Goal: Transaction & Acquisition: Purchase product/service

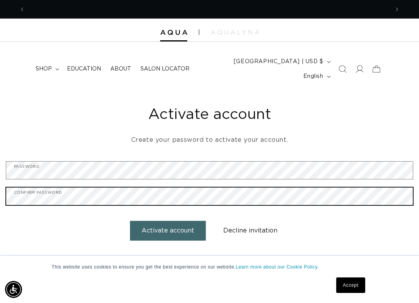
scroll to position [0, 728]
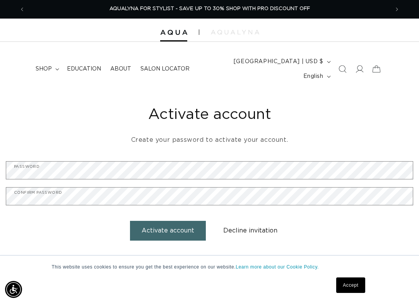
click at [170, 223] on button "Activate account" at bounding box center [168, 231] width 76 height 20
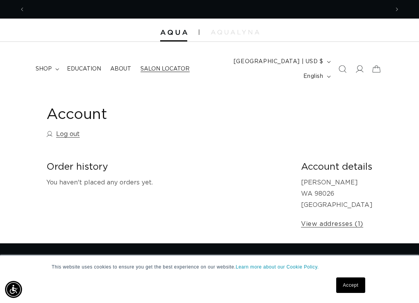
scroll to position [0, 728]
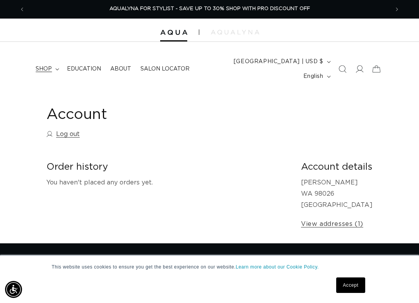
click at [57, 68] on icon at bounding box center [57, 69] width 4 height 2
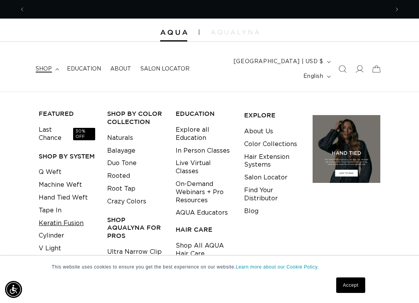
scroll to position [0, 0]
click at [69, 217] on link "Keratin Fusion" at bounding box center [61, 223] width 45 height 13
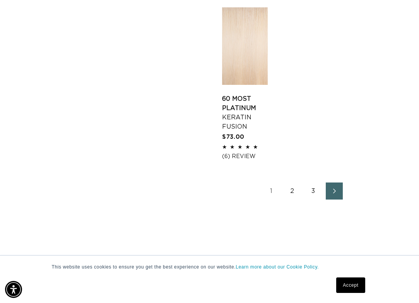
click at [292, 197] on link "2" at bounding box center [292, 190] width 17 height 17
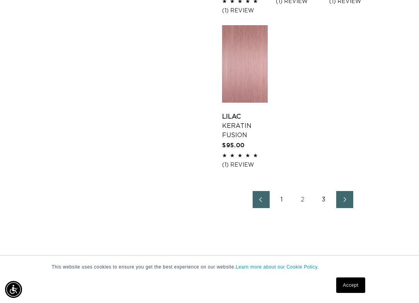
scroll to position [0, 364]
click at [301, 194] on link "2" at bounding box center [302, 199] width 17 height 17
click at [303, 195] on link "2" at bounding box center [302, 199] width 17 height 17
click at [283, 197] on link "1" at bounding box center [282, 199] width 17 height 17
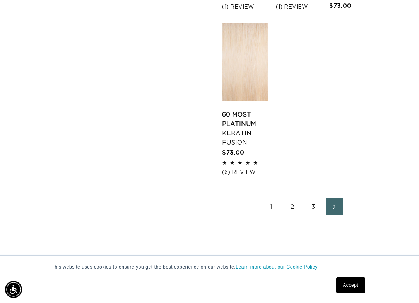
scroll to position [1093, 0]
click at [311, 213] on link "3" at bounding box center [313, 207] width 17 height 17
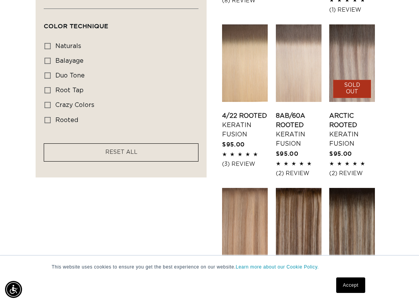
scroll to position [582, 0]
click at [356, 111] on link "Arctic Rooted Keratin Fusion" at bounding box center [352, 129] width 46 height 37
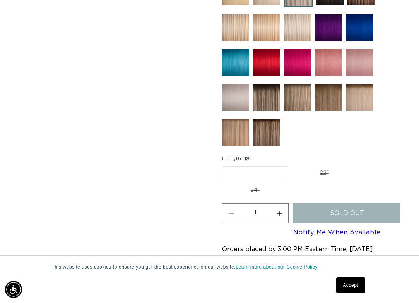
click at [311, 166] on label "22" Variant sold out or unavailable" at bounding box center [324, 172] width 66 height 13
click at [291, 164] on input "22" Variant sold out or unavailable" at bounding box center [291, 164] width 0 height 0
radio input "true"
click at [253, 166] on label "18" Variant sold out or unavailable" at bounding box center [254, 172] width 64 height 13
click at [224, 164] on input "18" Variant sold out or unavailable" at bounding box center [224, 164] width 0 height 0
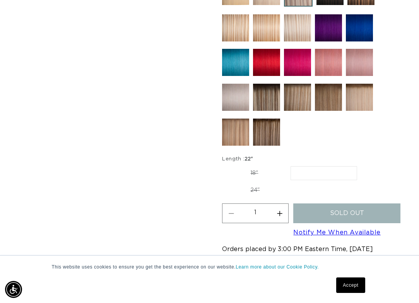
radio input "true"
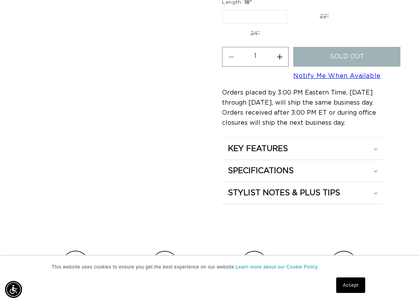
scroll to position [662, 0]
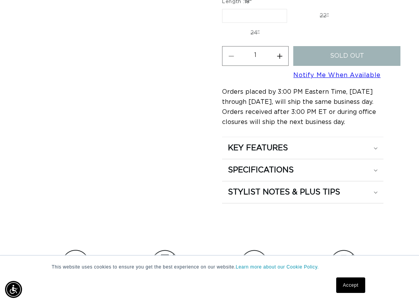
click at [339, 72] on link "Notify Me When Available" at bounding box center [336, 75] width 87 height 6
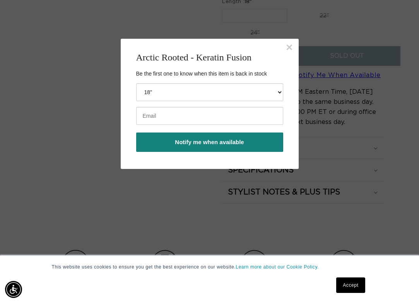
scroll to position [0, 728]
click at [231, 114] on input "email" at bounding box center [209, 116] width 147 height 18
type input "cassie@beautyandthebarbersalons.com"
click at [231, 146] on button "Notify me when available" at bounding box center [209, 141] width 147 height 19
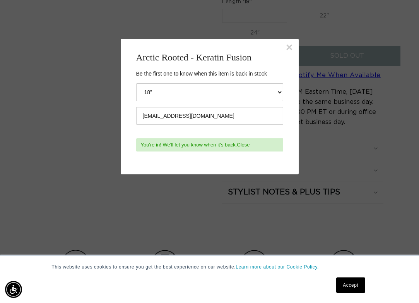
scroll to position [0, 728]
click at [289, 48] on button "×" at bounding box center [289, 47] width 7 height 12
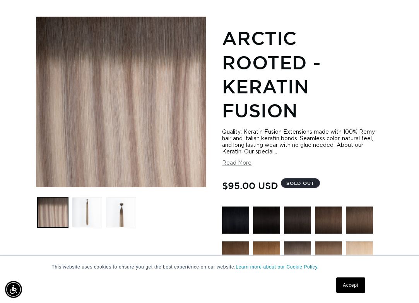
scroll to position [0, 0]
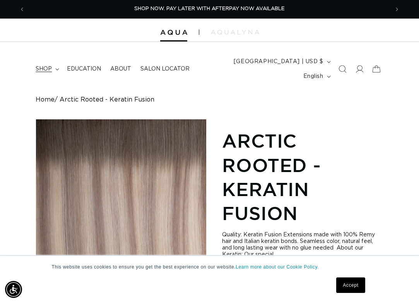
click at [48, 61] on summary "shop" at bounding box center [46, 69] width 31 height 16
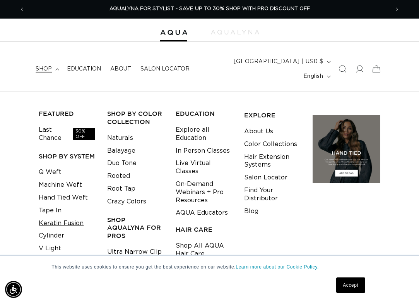
click at [60, 217] on link "Keratin Fusion" at bounding box center [61, 223] width 45 height 13
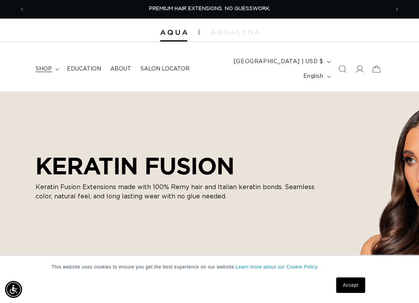
click at [39, 65] on span "shop" at bounding box center [44, 68] width 16 height 7
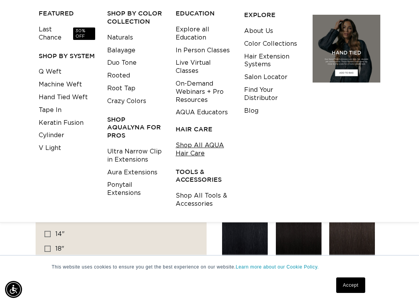
scroll to position [0, 364]
click at [195, 168] on h3 "TOOLS & ACCESSORIES" at bounding box center [204, 176] width 56 height 16
click at [193, 189] on link "Shop All Tools & Accessories" at bounding box center [204, 199] width 56 height 21
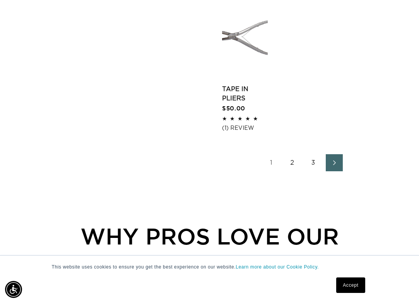
click at [292, 159] on link "2" at bounding box center [292, 162] width 17 height 17
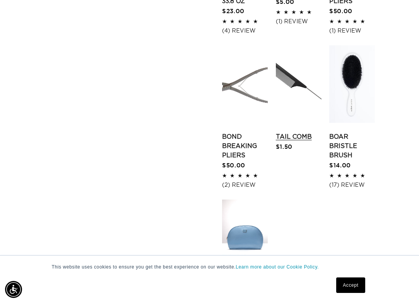
scroll to position [923, 0]
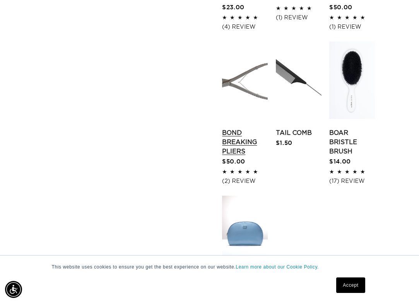
click at [239, 128] on link "Bond Breaking Pliers" at bounding box center [245, 142] width 46 height 28
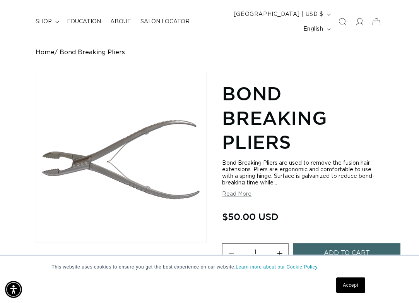
click at [245, 191] on button "Read More" at bounding box center [236, 194] width 29 height 7
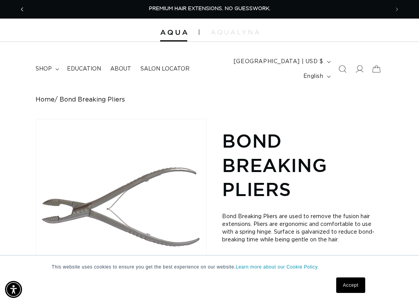
click at [25, 12] on span "Previous announcement" at bounding box center [22, 9] width 8 height 8
click at [24, 11] on span "Previous announcement" at bounding box center [22, 9] width 8 height 8
click at [23, 8] on icon "Previous announcement" at bounding box center [22, 9] width 3 height 9
click at [20, 10] on span "Previous announcement" at bounding box center [22, 9] width 8 height 8
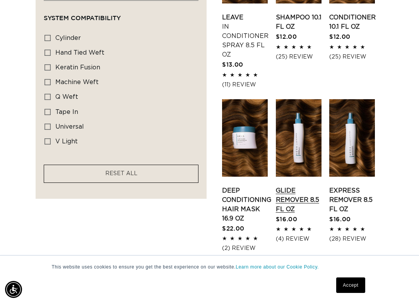
scroll to position [0, 364]
click at [358, 186] on link "Express Remover 8.5 fl oz" at bounding box center [352, 200] width 46 height 28
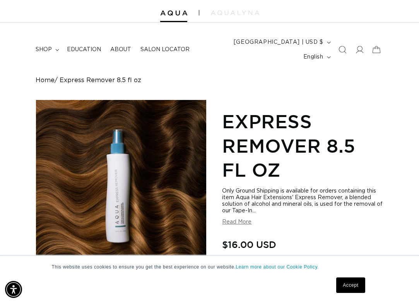
scroll to position [0, 728]
click at [241, 219] on button "Read More" at bounding box center [236, 222] width 29 height 7
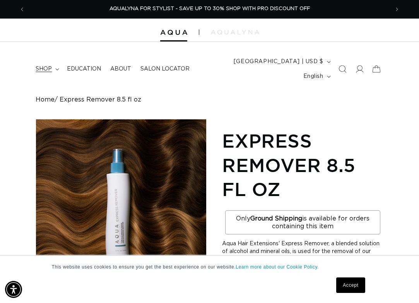
click at [50, 65] on span "shop" at bounding box center [44, 68] width 16 height 7
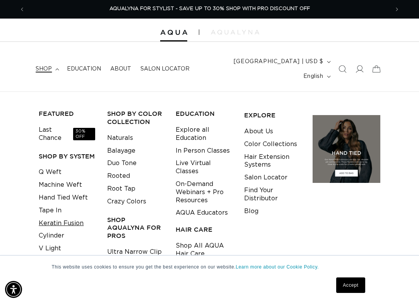
click at [56, 217] on link "Keratin Fusion" at bounding box center [61, 223] width 45 height 13
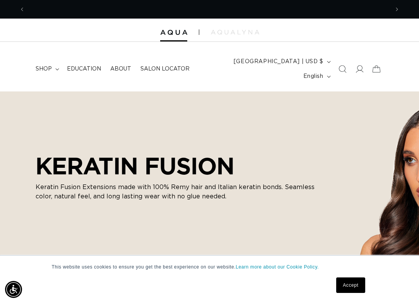
scroll to position [0, 728]
